Goal: Register for event/course

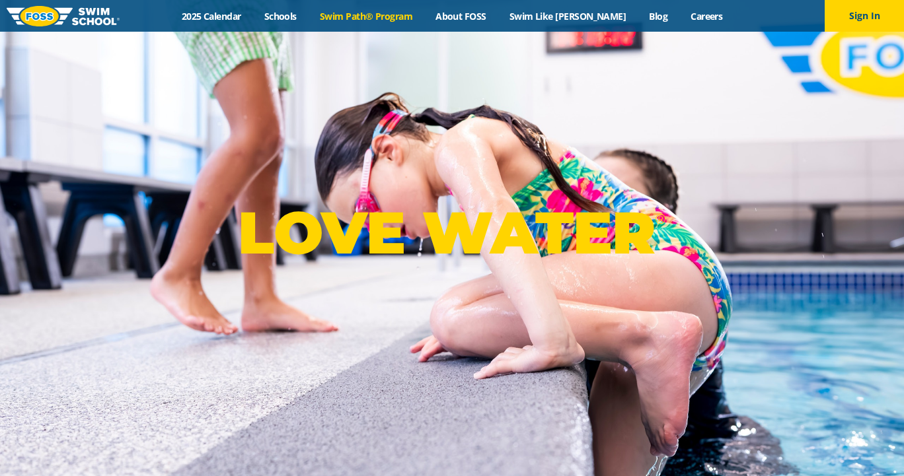
click at [365, 18] on link "Swim Path® Program" at bounding box center [366, 16] width 116 height 13
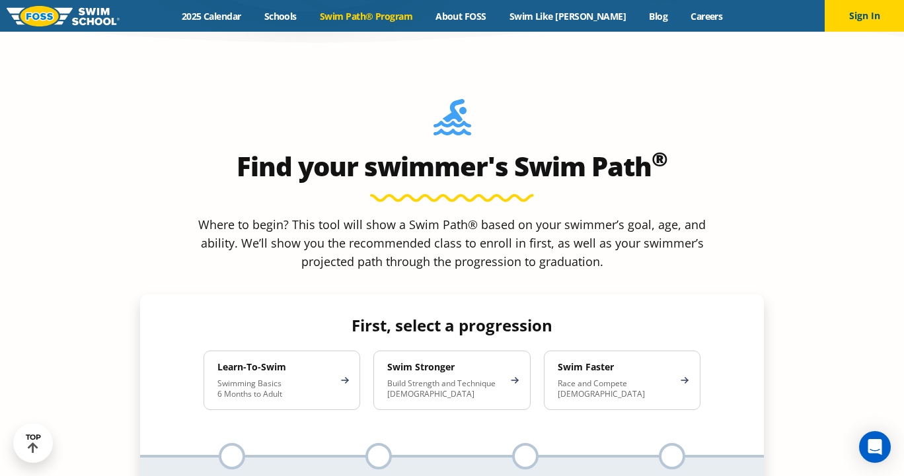
scroll to position [1133, 0]
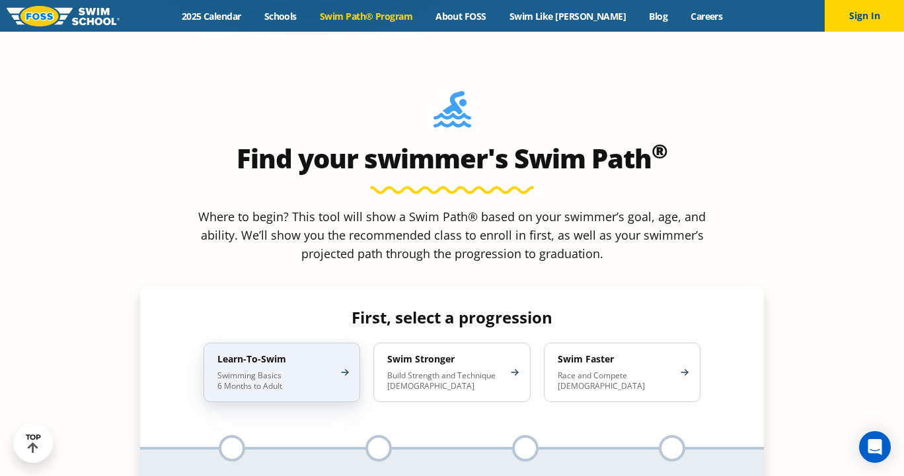
click at [291, 353] on h4 "Learn-To-Swim" at bounding box center [275, 359] width 116 height 12
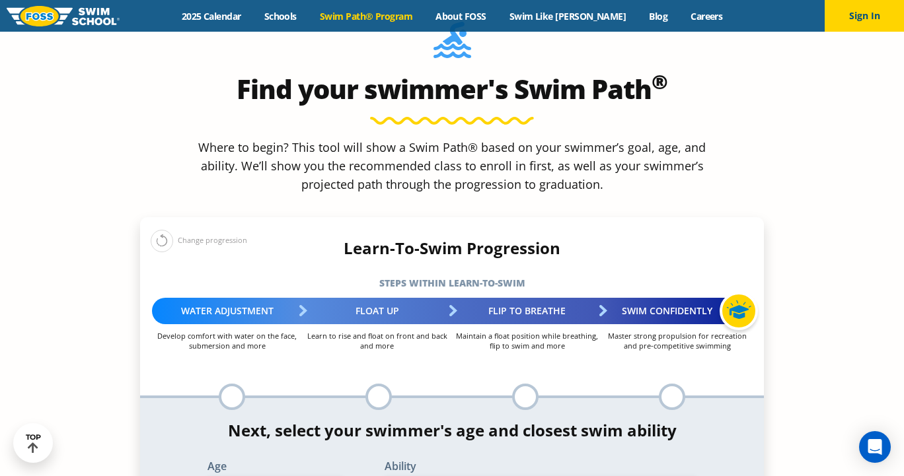
scroll to position [1233, 0]
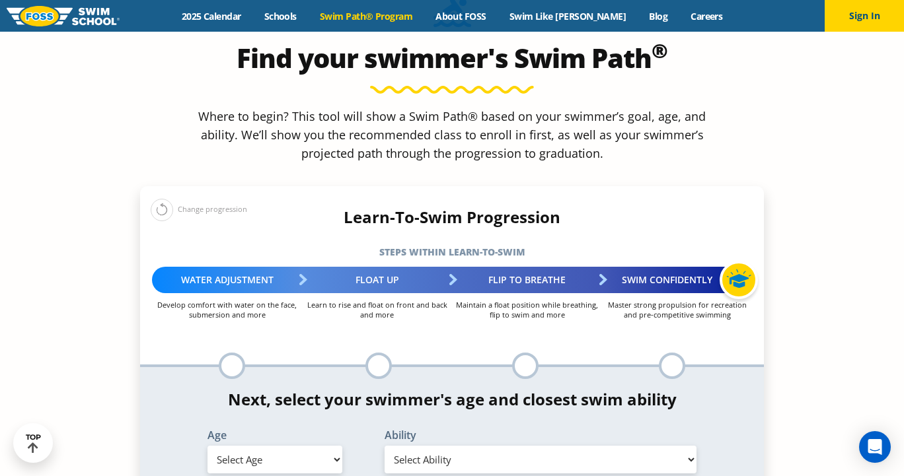
click at [290, 446] on select "Select Age [DEMOGRAPHIC_DATA] months - 1 year 1 year 2 years 3 years 4 years 5 …" at bounding box center [274, 460] width 135 height 28
select select "1-year"
click at [410, 446] on select "Select Ability First in-water experience Comfortable with water poured over the…" at bounding box center [541, 460] width 312 height 28
select select "1-year-first-in-water-experience"
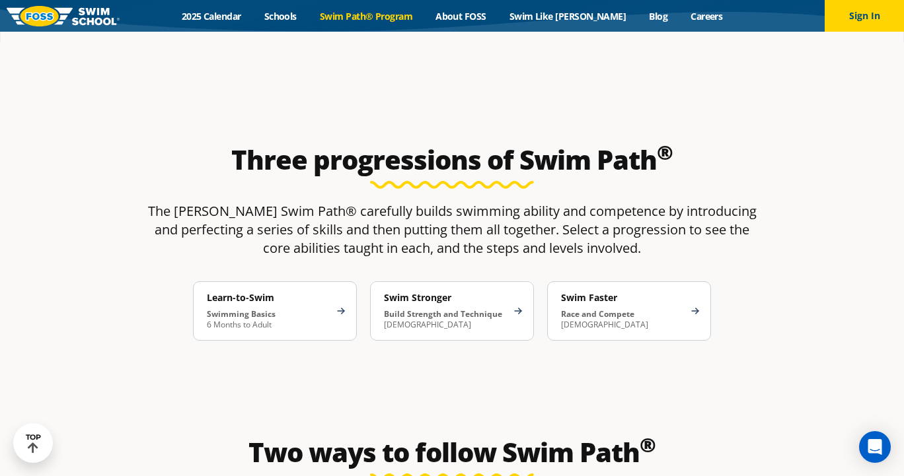
scroll to position [2000, 0]
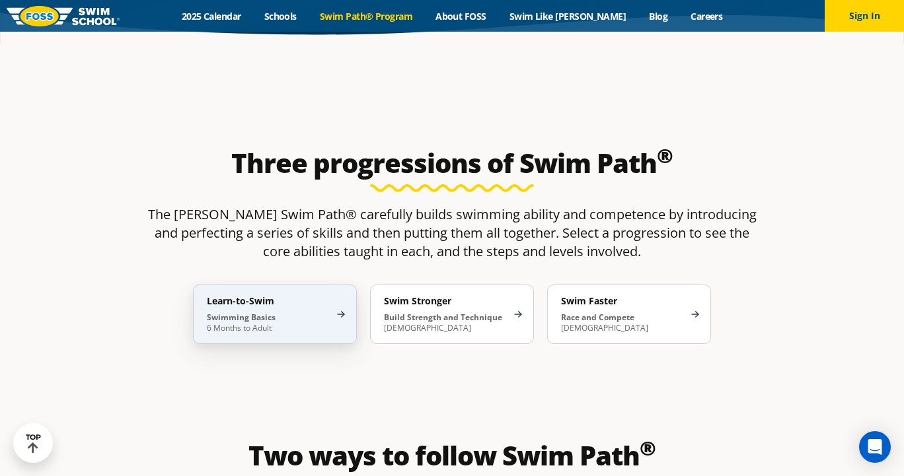
click at [276, 295] on h4 "Learn-to-Swim" at bounding box center [268, 301] width 123 height 12
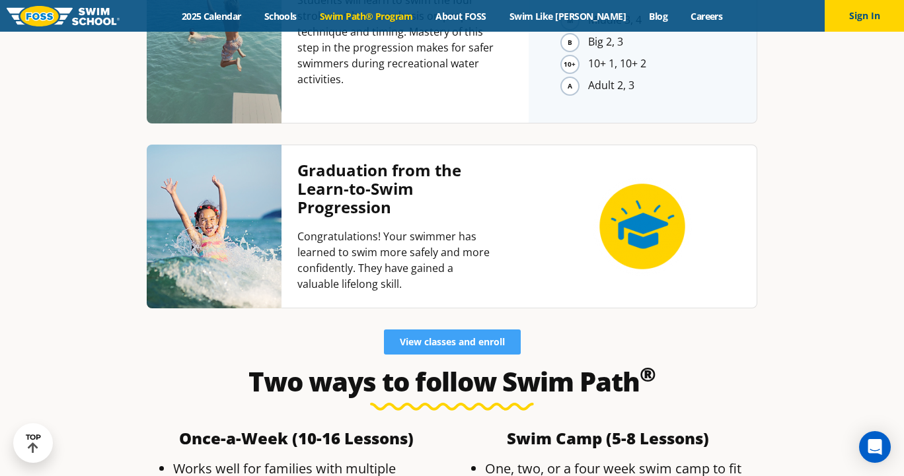
scroll to position [3212, 0]
